Goal: Task Accomplishment & Management: Manage account settings

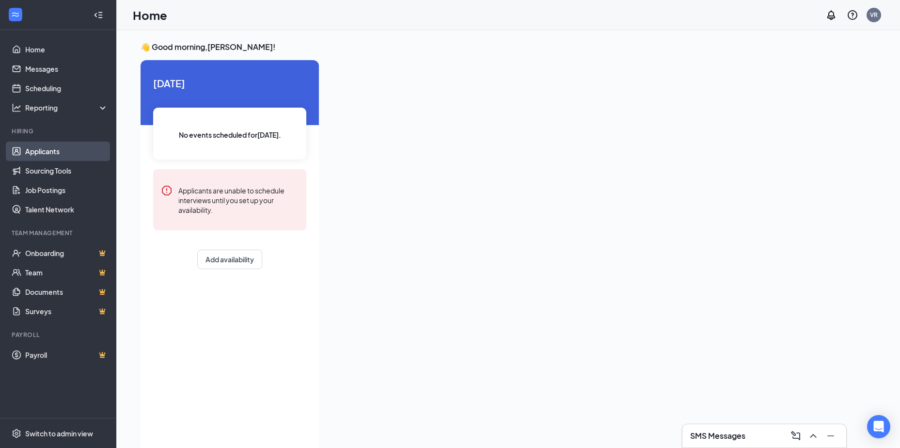
click at [61, 153] on link "Applicants" at bounding box center [66, 151] width 83 height 19
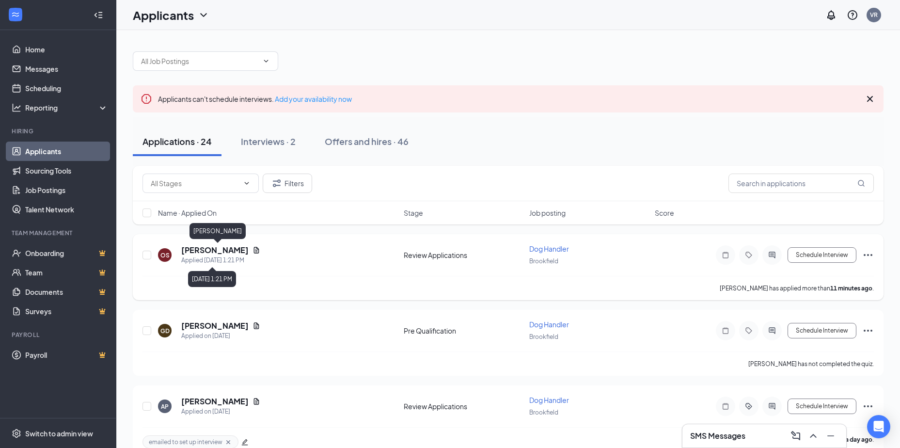
click at [249, 252] on h5 "[PERSON_NAME]" at bounding box center [214, 250] width 67 height 11
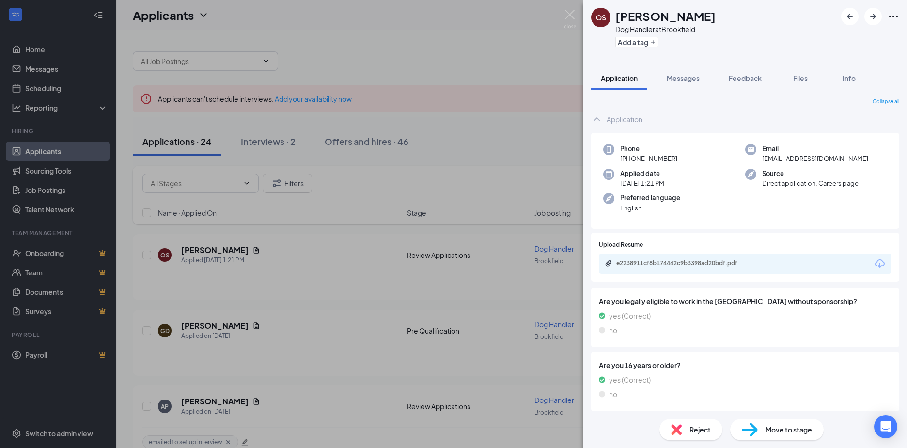
click at [719, 270] on div "e2238911cf8b174442c9b3398ad20bdf.pdf" at bounding box center [745, 264] width 293 height 20
click at [719, 263] on div "e2238911cf8b174442c9b3398ad20bdf.pdf" at bounding box center [685, 263] width 136 height 8
click at [570, 11] on img at bounding box center [570, 19] width 12 height 19
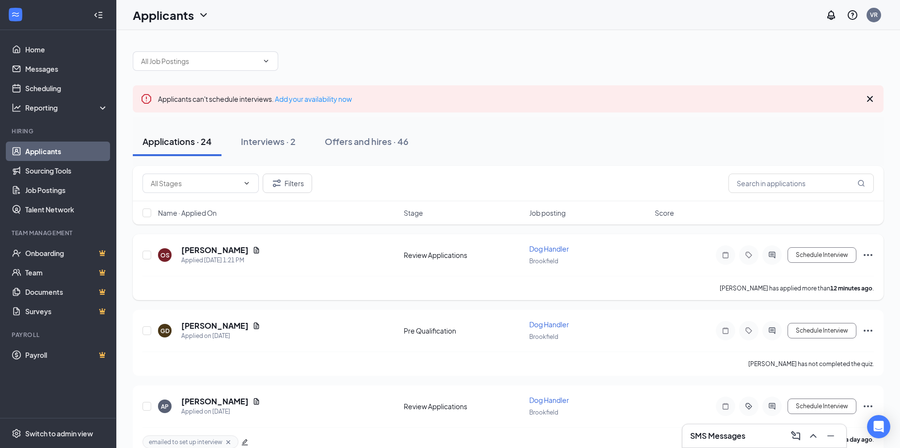
click at [868, 251] on icon "Ellipses" at bounding box center [868, 255] width 12 height 12
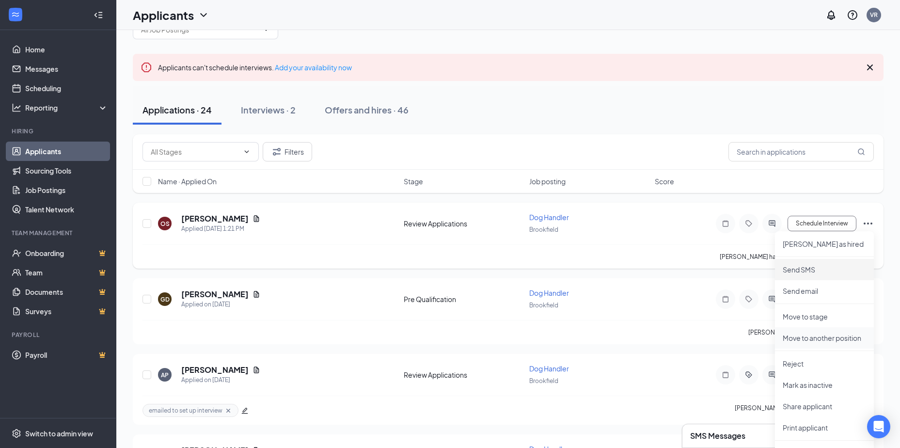
scroll to position [48, 0]
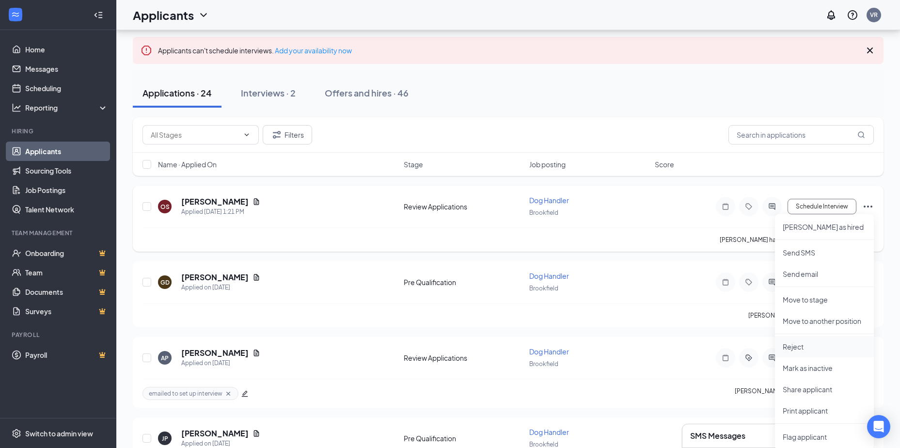
click at [808, 346] on p "Reject" at bounding box center [824, 347] width 83 height 10
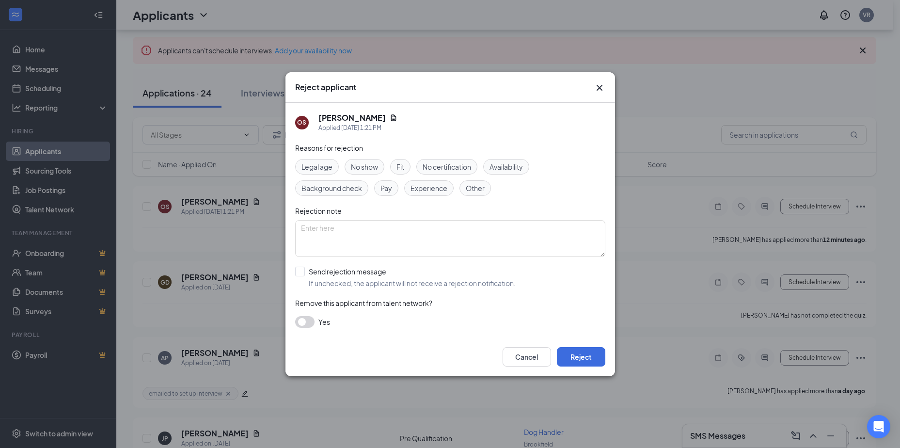
drag, startPoint x: 504, startPoint y: 165, endPoint x: 444, endPoint y: 214, distance: 77.5
click at [503, 167] on span "Availability" at bounding box center [506, 166] width 33 height 11
click at [361, 229] on textarea at bounding box center [450, 238] width 310 height 37
type textarea "Still in high school"
click at [298, 275] on input "Send rejection message If unchecked, the applicant will not receive a rejection…" at bounding box center [405, 277] width 221 height 21
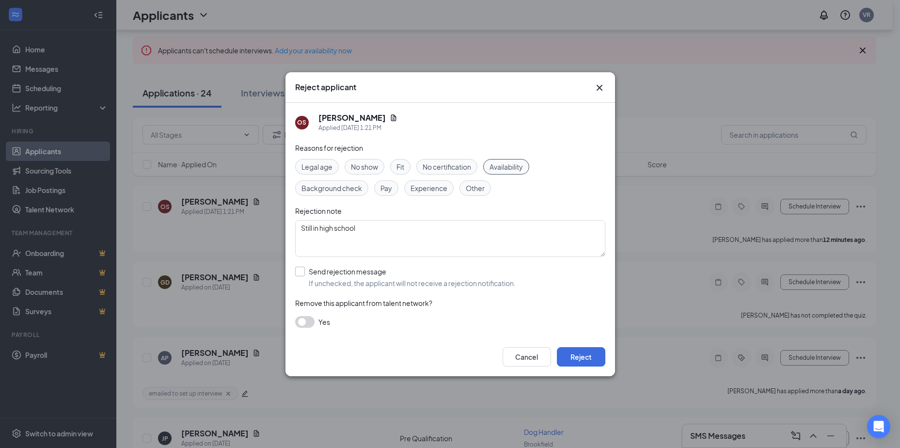
checkbox input "true"
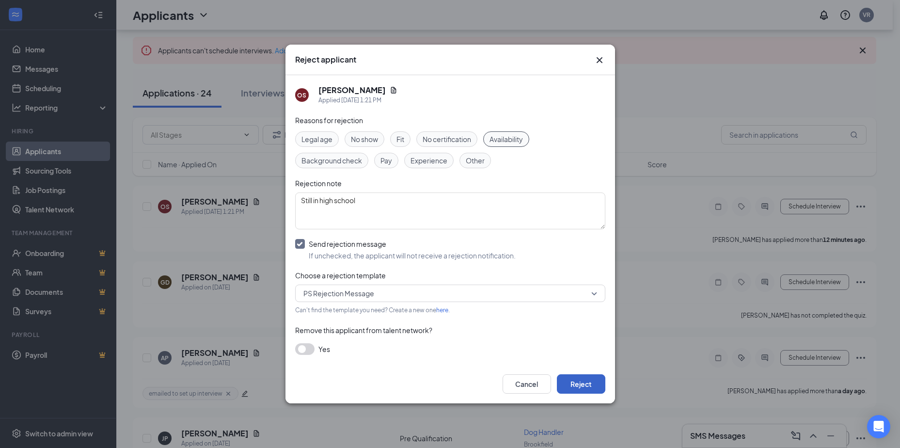
click at [574, 376] on button "Reject" at bounding box center [581, 383] width 48 height 19
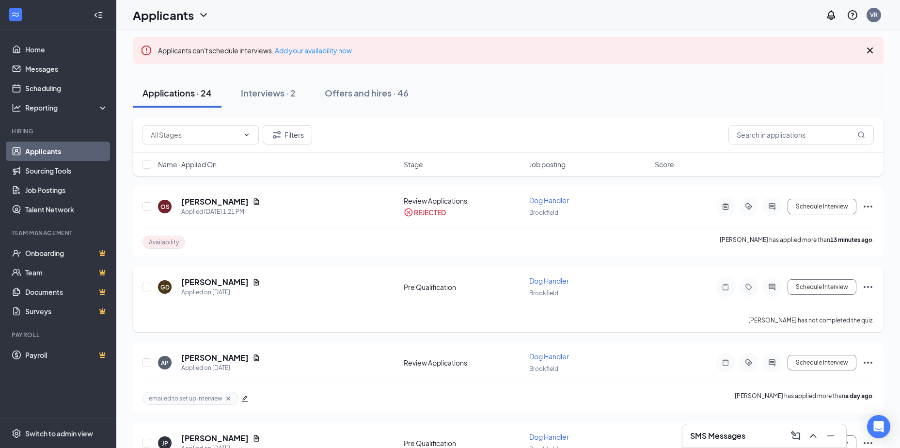
scroll to position [0, 0]
